Goal: Task Accomplishment & Management: Manage account settings

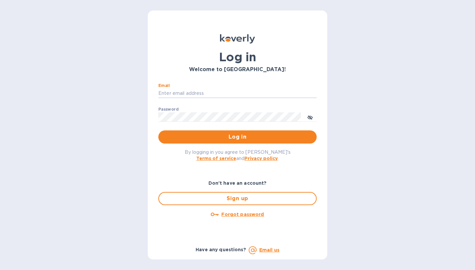
type input "[EMAIL_ADDRESS][DOMAIN_NAME]"
click at [237, 137] on button "Log in" at bounding box center [237, 137] width 158 height 13
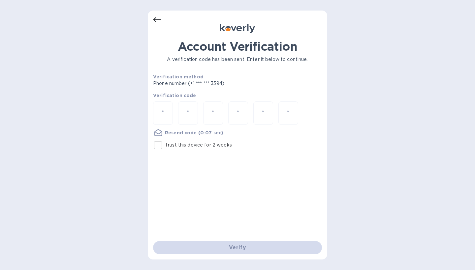
click at [164, 113] on input "number" at bounding box center [163, 113] width 9 height 12
type input "6"
type input "3"
type input "7"
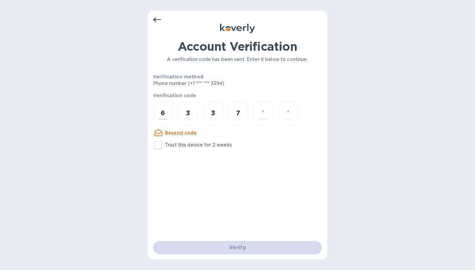
type input "8"
type input "1"
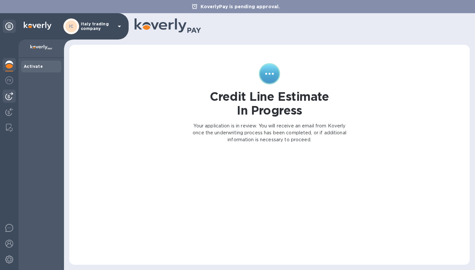
click at [9, 99] on img at bounding box center [9, 96] width 8 height 8
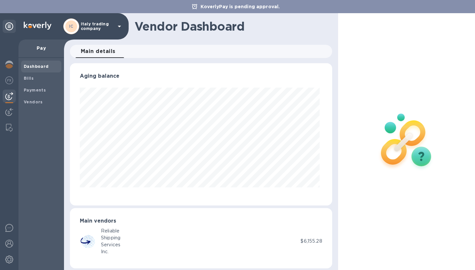
scroll to position [142, 259]
click at [119, 25] on icon at bounding box center [119, 26] width 8 height 8
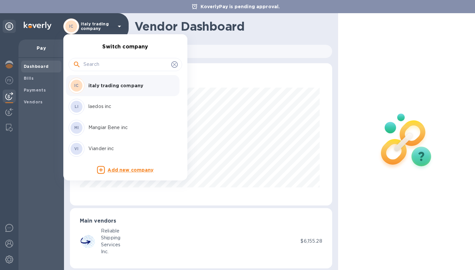
click at [112, 129] on p "Mangiar Bene inc" at bounding box center [129, 127] width 83 height 7
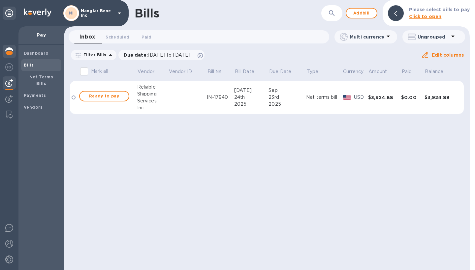
click at [11, 49] on img at bounding box center [9, 51] width 8 height 8
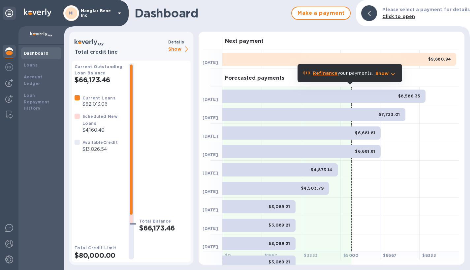
click at [175, 50] on p "Show" at bounding box center [179, 50] width 22 height 8
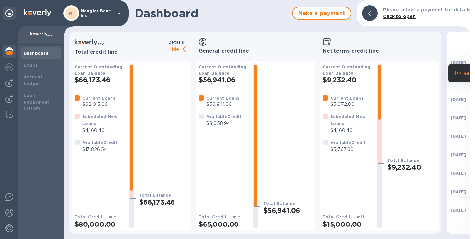
click at [119, 13] on icon at bounding box center [119, 14] width 3 height 2
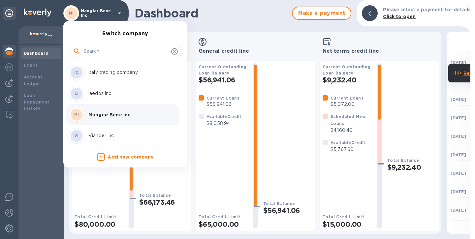
click at [96, 137] on p "Viander inc" at bounding box center [129, 135] width 83 height 7
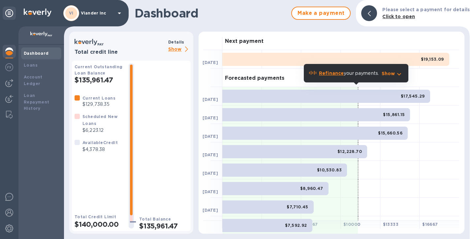
click at [174, 49] on p "Show" at bounding box center [179, 50] width 22 height 8
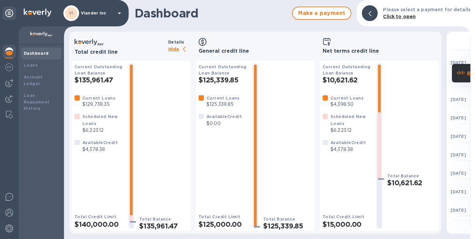
click at [120, 12] on icon at bounding box center [119, 13] width 8 height 8
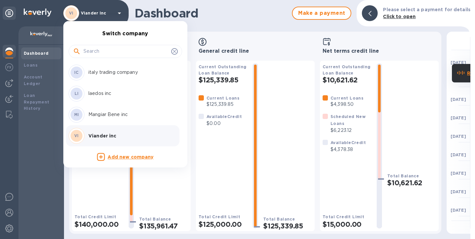
click at [92, 113] on p "Mangiar Bene inc" at bounding box center [129, 114] width 83 height 7
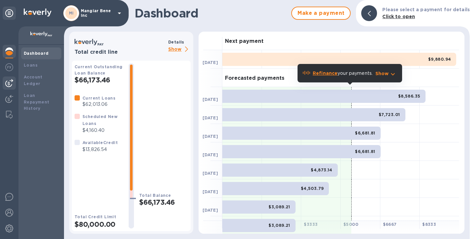
click at [11, 83] on img at bounding box center [9, 83] width 8 height 8
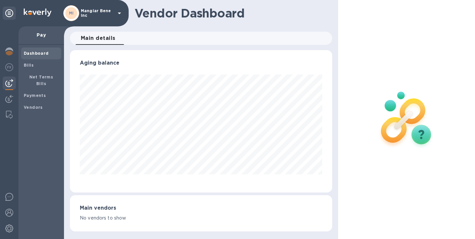
scroll to position [329635, 329518]
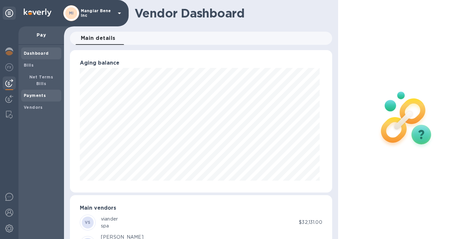
click at [32, 93] on b "Payments" at bounding box center [35, 95] width 22 height 5
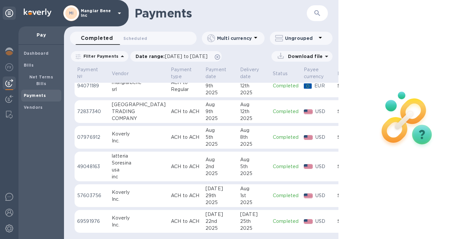
scroll to position [39, 0]
click at [220, 57] on icon at bounding box center [217, 56] width 5 height 5
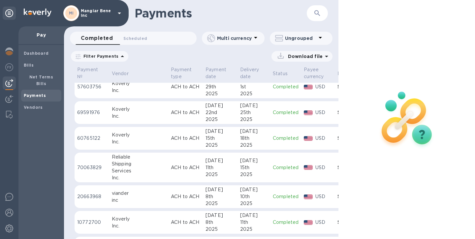
scroll to position [149, 0]
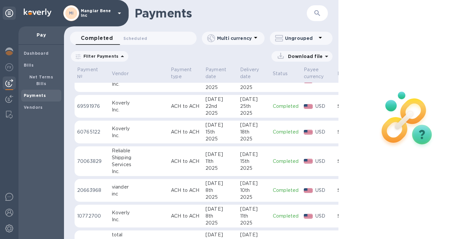
click at [132, 184] on div "viander" at bounding box center [139, 187] width 54 height 7
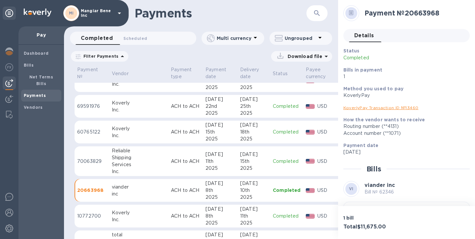
click at [168, 186] on td "ACH to ACH" at bounding box center [185, 190] width 35 height 23
click at [35, 105] on b "Vendors" at bounding box center [33, 107] width 19 height 5
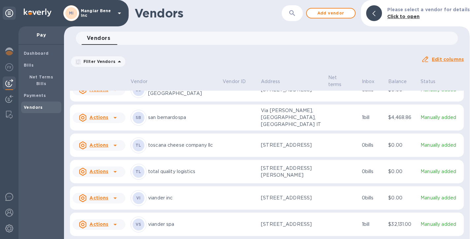
click at [114, 198] on icon at bounding box center [114, 199] width 3 height 2
click at [108, 209] on b "Add new bill" at bounding box center [106, 209] width 31 height 5
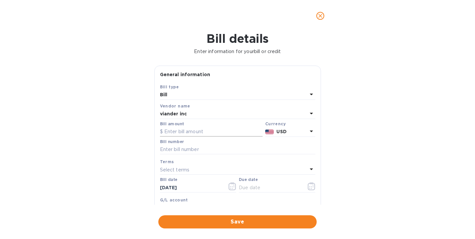
click at [172, 130] on input "text" at bounding box center [211, 132] width 103 height 10
type input "8,000"
click at [206, 149] on input "text" at bounding box center [237, 150] width 155 height 10
type input "62716"
click at [231, 188] on icon "button" at bounding box center [233, 186] width 8 height 8
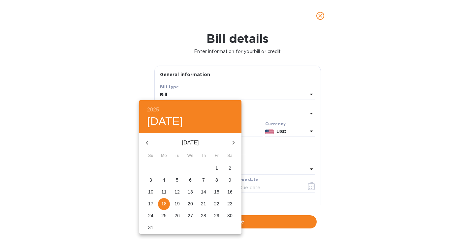
click at [216, 168] on p "1" at bounding box center [216, 168] width 3 height 7
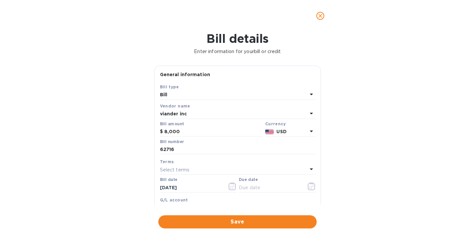
type input "[DATE]"
click at [310, 185] on icon "button" at bounding box center [312, 186] width 8 height 8
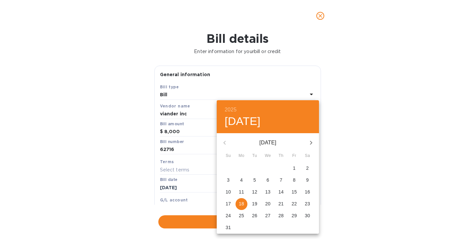
click at [307, 191] on p "16" at bounding box center [307, 192] width 5 height 7
type input "[DATE]"
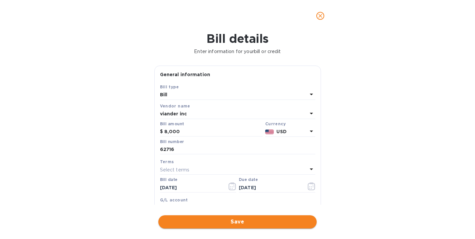
click at [238, 218] on span "Save" at bounding box center [238, 222] width 148 height 8
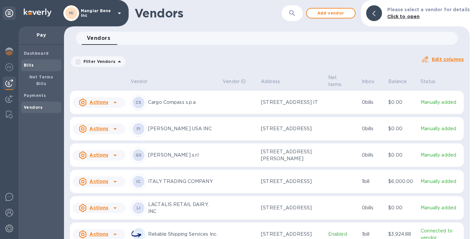
click at [28, 66] on b "Bills" at bounding box center [29, 65] width 10 height 5
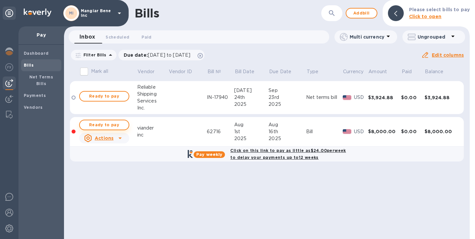
click at [116, 123] on span "Ready to pay" at bounding box center [104, 125] width 38 height 8
click at [120, 124] on span "Ready to pay" at bounding box center [104, 125] width 38 height 8
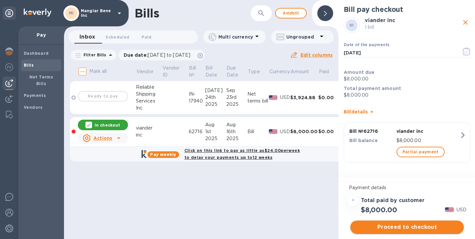
click at [403, 228] on span "Proceed to checkout" at bounding box center [407, 227] width 103 height 8
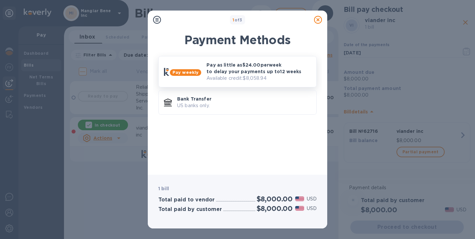
click at [257, 69] on p "Pay as little as $24.00 per week to delay your payments up to 12 weeks" at bounding box center [258, 68] width 105 height 13
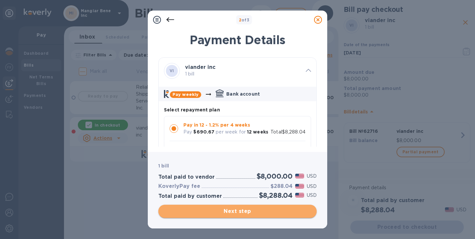
click at [235, 212] on span "Next step" at bounding box center [238, 211] width 148 height 8
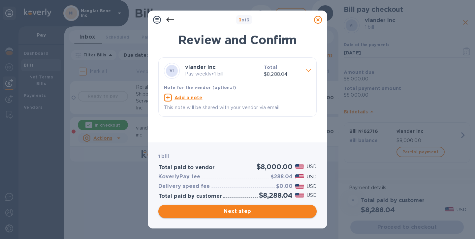
click at [237, 212] on span "Next step" at bounding box center [238, 211] width 148 height 8
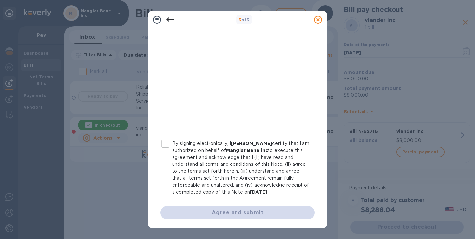
scroll to position [130, 0]
click at [166, 141] on input "By signing electronically, I [PERSON_NAME] certify that I am authorized on beha…" at bounding box center [165, 144] width 14 height 14
checkbox input "true"
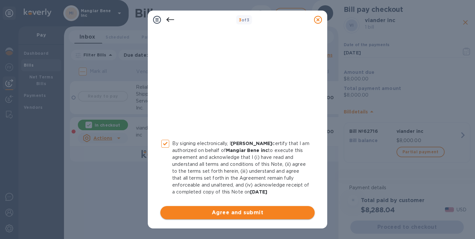
click at [238, 211] on span "Agree and submit" at bounding box center [238, 213] width 144 height 8
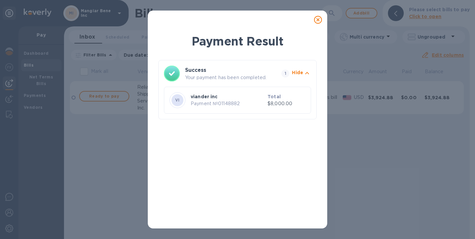
click at [318, 21] on icon at bounding box center [318, 20] width 8 height 8
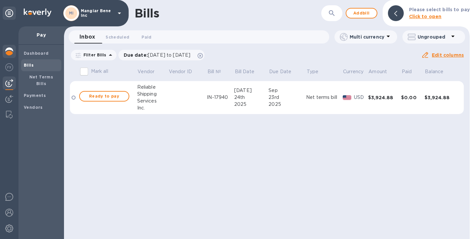
click at [8, 52] on img at bounding box center [9, 51] width 8 height 8
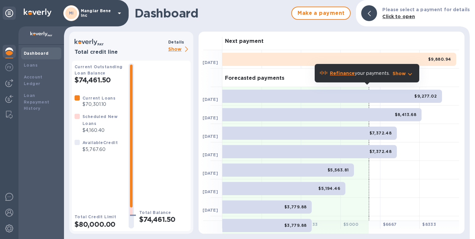
click at [120, 13] on icon at bounding box center [119, 14] width 3 height 2
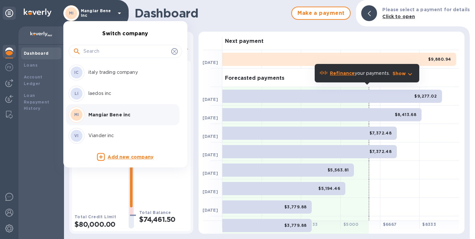
click at [97, 137] on p "Viander inc" at bounding box center [129, 135] width 83 height 7
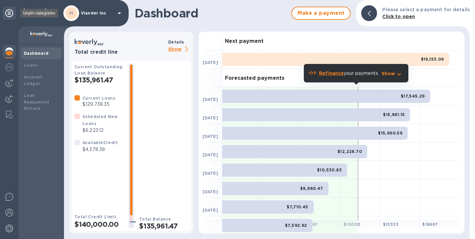
click at [10, 14] on icon at bounding box center [9, 13] width 8 height 8
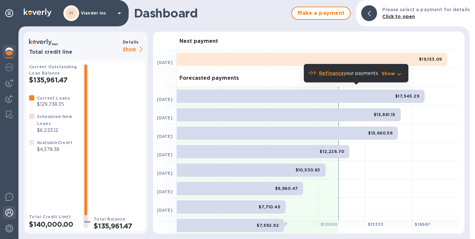
click at [9, 215] on img at bounding box center [9, 213] width 8 height 8
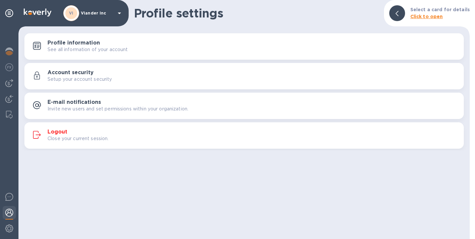
click at [61, 134] on h3 "Logout" at bounding box center [57, 132] width 20 height 6
